Goal: Transaction & Acquisition: Book appointment/travel/reservation

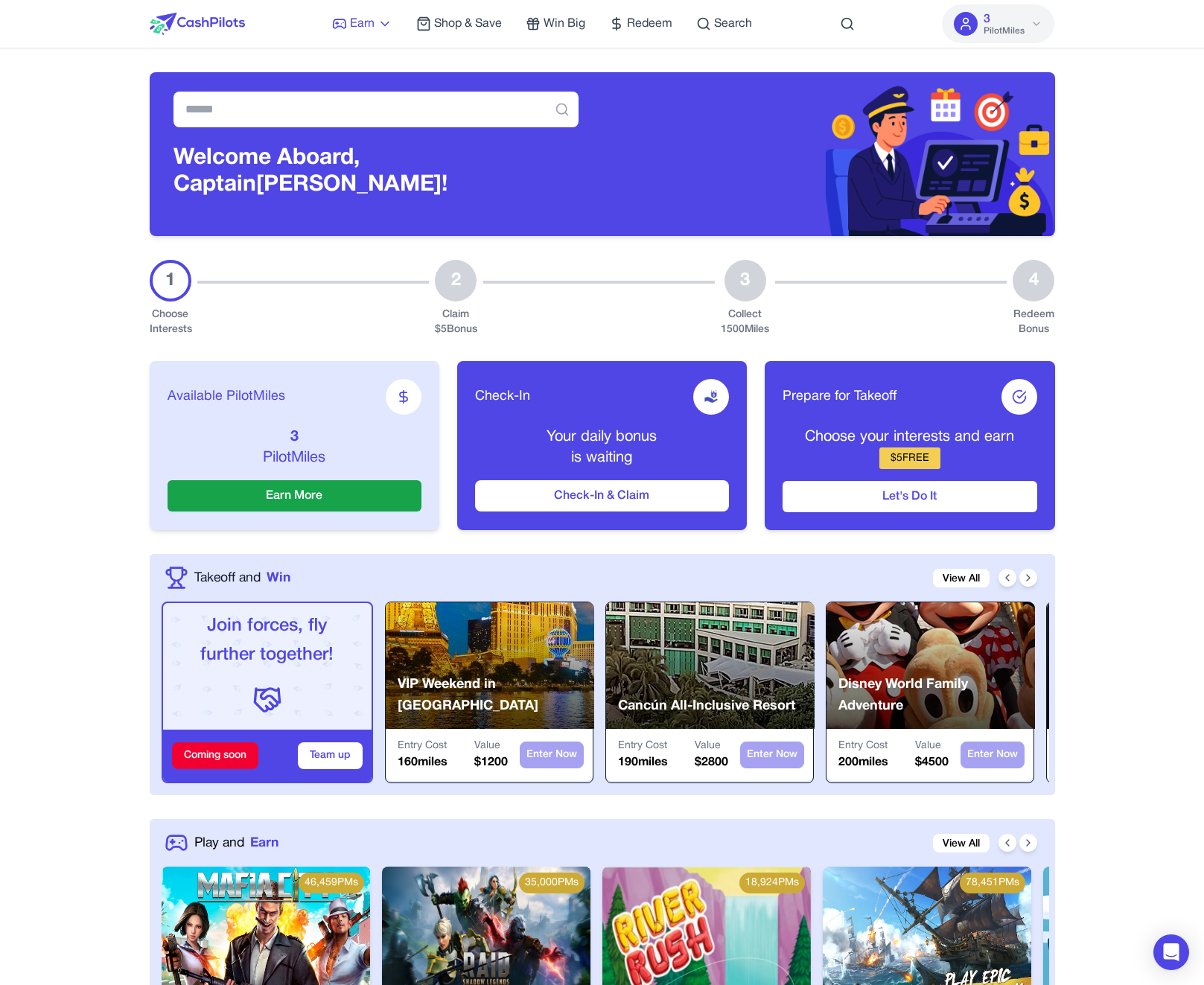
click at [361, 31] on span "Earn" at bounding box center [362, 24] width 25 height 18
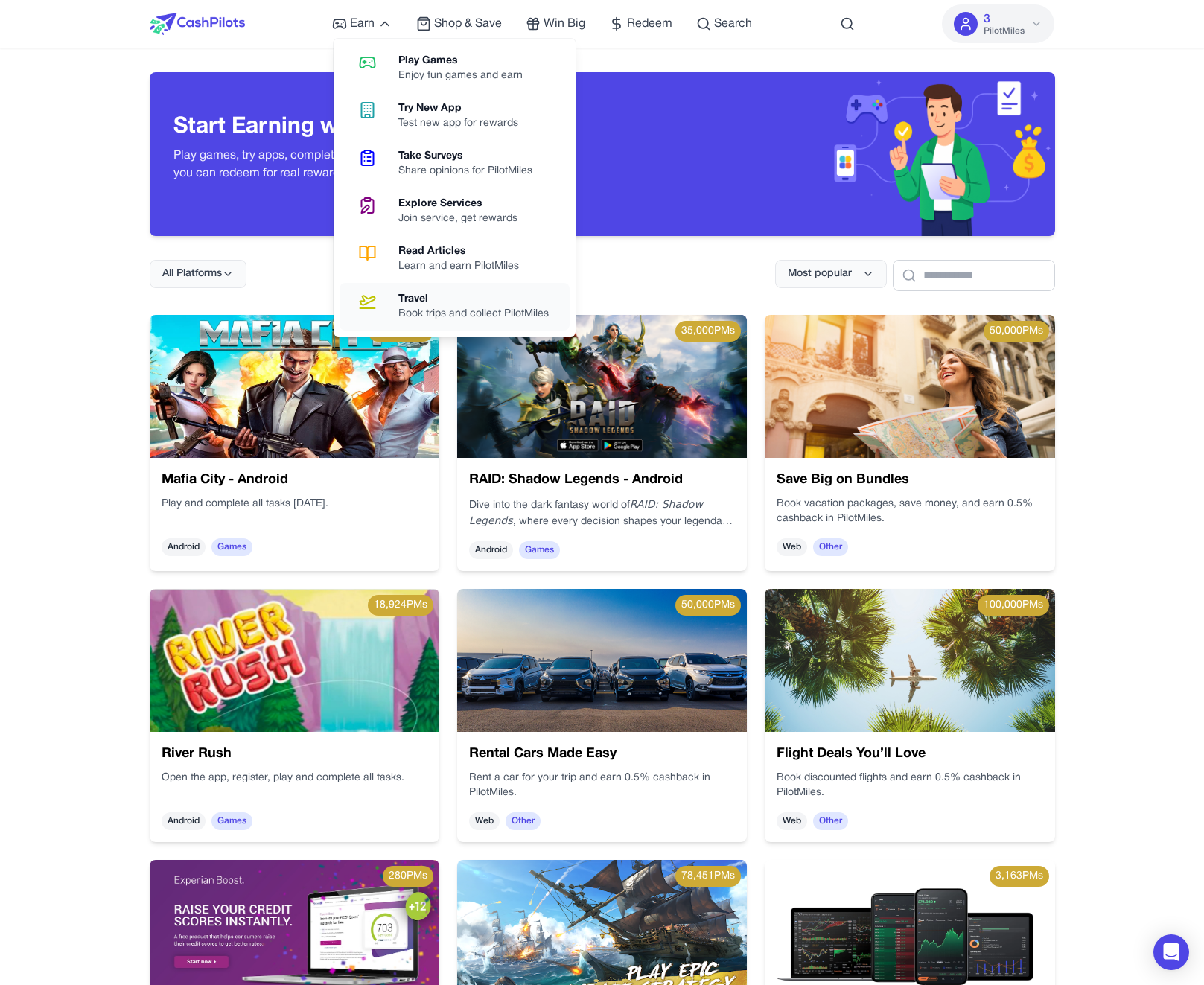
click at [442, 301] on div "Travel" at bounding box center [480, 299] width 162 height 15
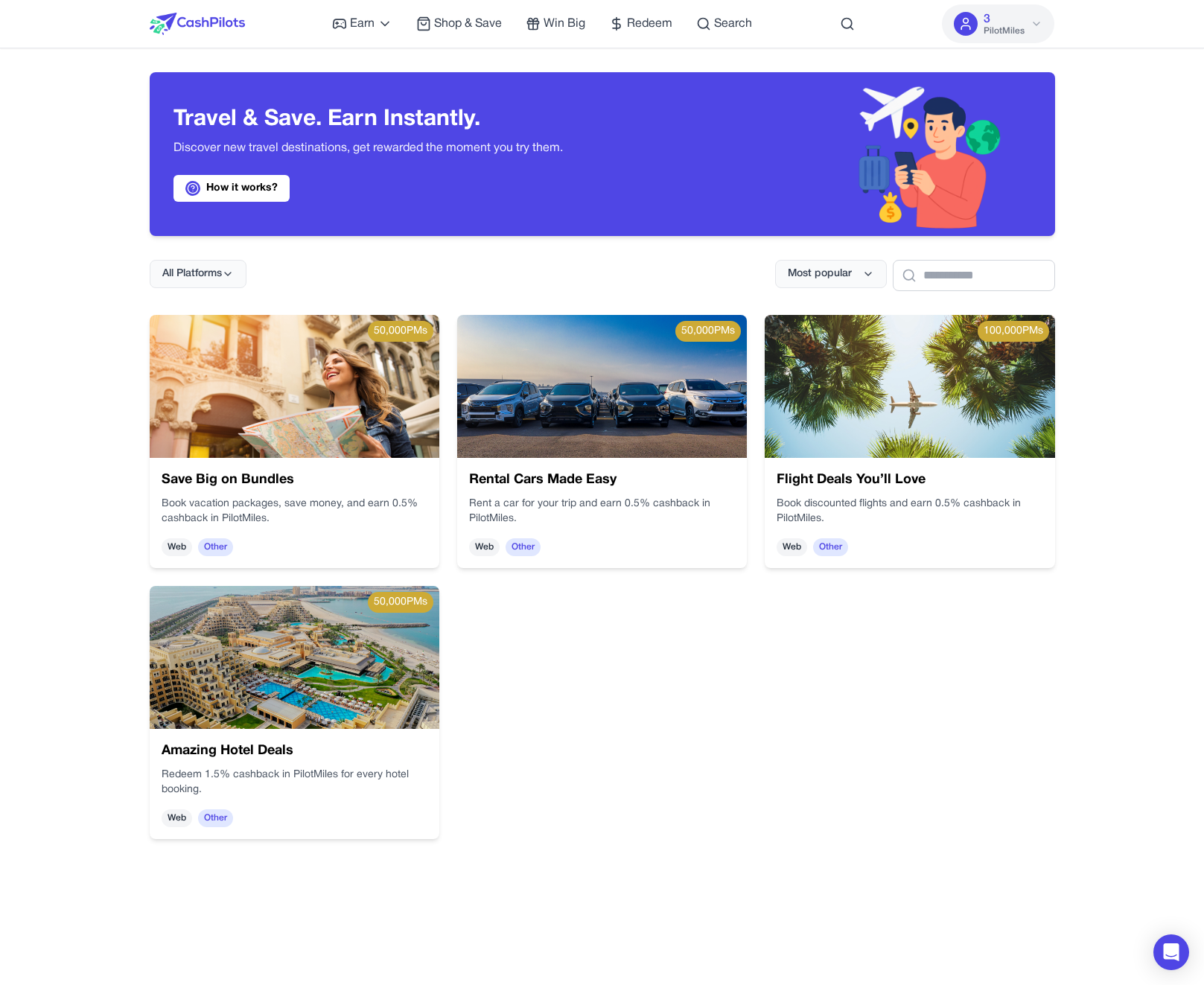
click at [334, 393] on img at bounding box center [294, 386] width 290 height 143
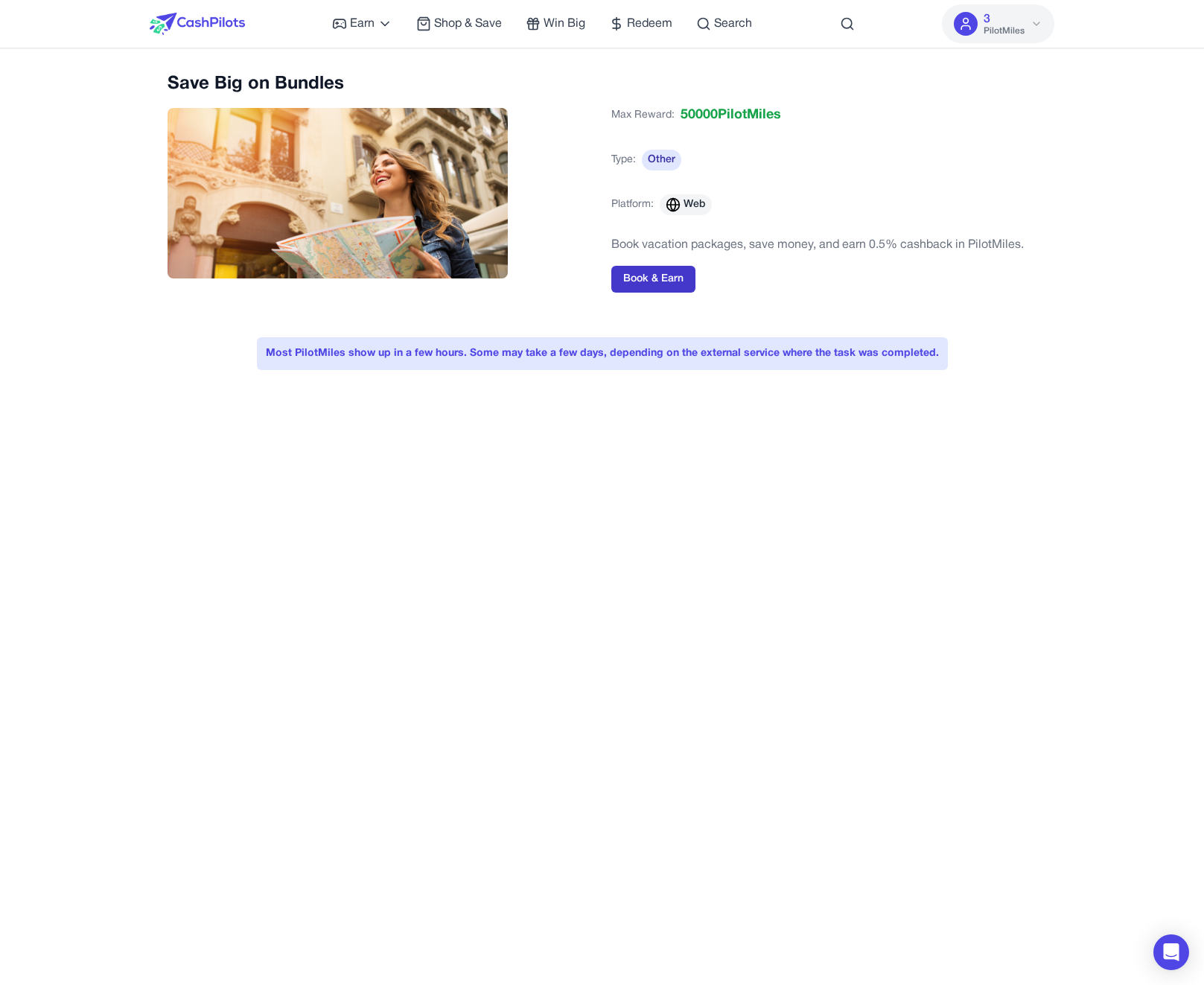
click at [670, 289] on button "Book & Earn" at bounding box center [653, 279] width 84 height 27
